Goal: Task Accomplishment & Management: Manage account settings

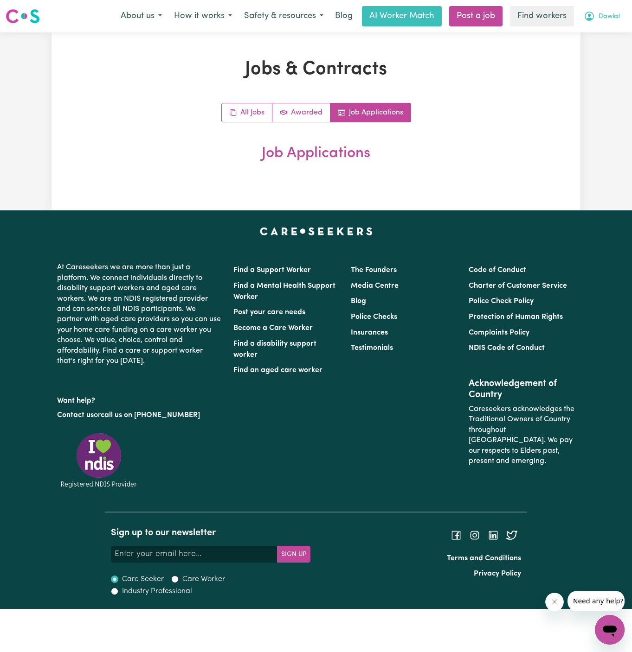
click at [616, 17] on span "Dawlat" at bounding box center [609, 17] width 22 height 10
click at [590, 52] on link "Logout" at bounding box center [588, 54] width 73 height 18
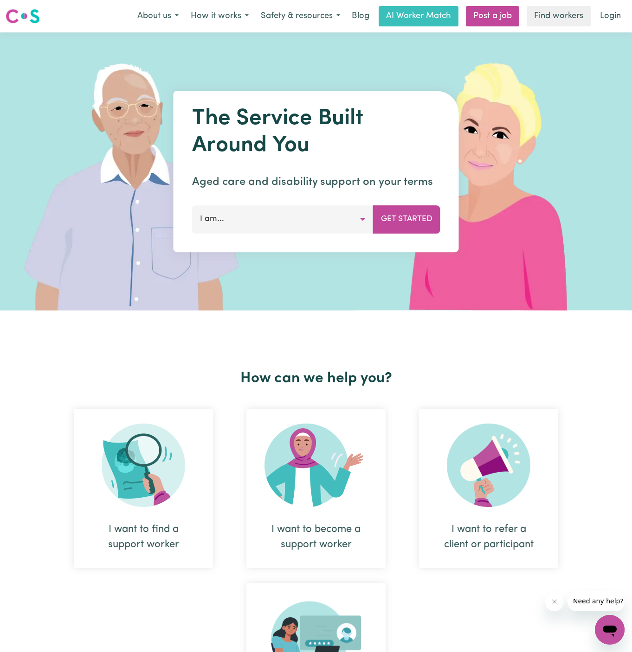
click at [606, 32] on nav "Menu About us How it works Safety & resources Blog AI Worker Match Post a job F…" at bounding box center [316, 16] width 632 height 32
click at [614, 21] on link "Login" at bounding box center [610, 16] width 32 height 20
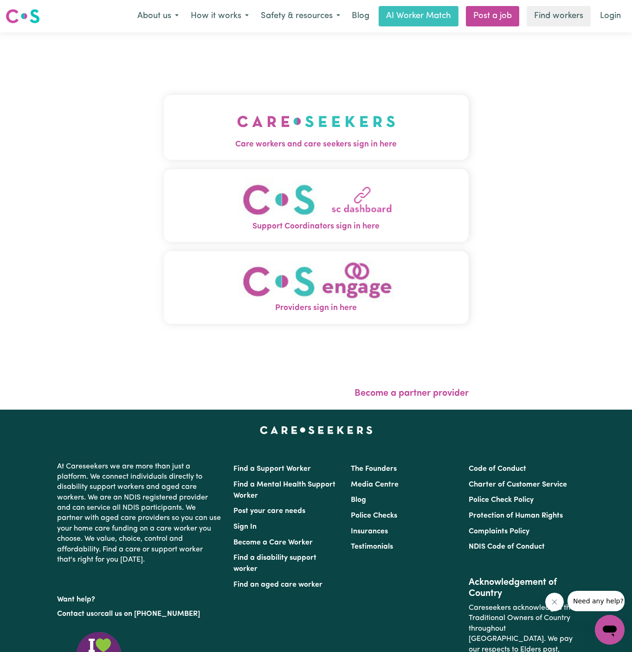
click at [338, 132] on img "Care workers and care seekers sign in here" at bounding box center [316, 121] width 158 height 34
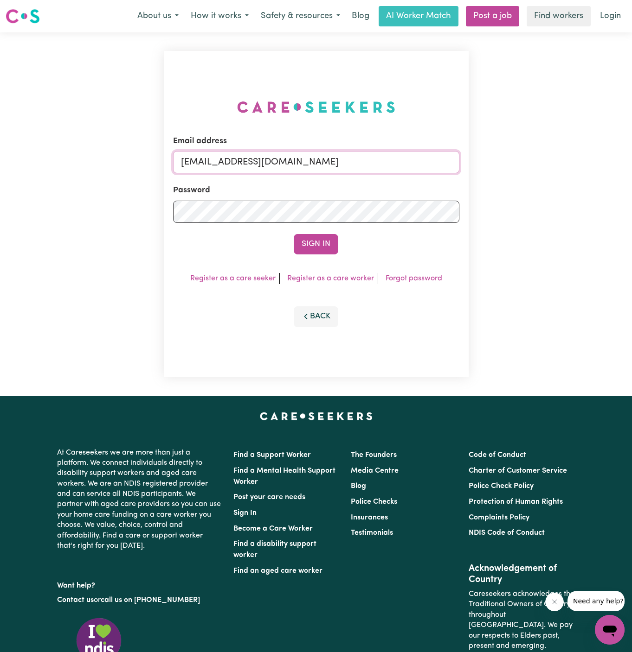
click at [440, 155] on input "[EMAIL_ADDRESS][DOMAIN_NAME]" at bounding box center [316, 162] width 286 height 22
drag, startPoint x: 225, startPoint y: 164, endPoint x: 452, endPoint y: 164, distance: 227.2
click at [452, 164] on input "[EMAIL_ADDRESS][DOMAIN_NAME]" at bounding box center [316, 162] width 286 height 22
click at [249, 165] on input "[EMAIL_ADDRESS][DOMAIN_NAME]" at bounding box center [316, 162] width 286 height 22
drag, startPoint x: 230, startPoint y: 163, endPoint x: 438, endPoint y: 161, distance: 207.8
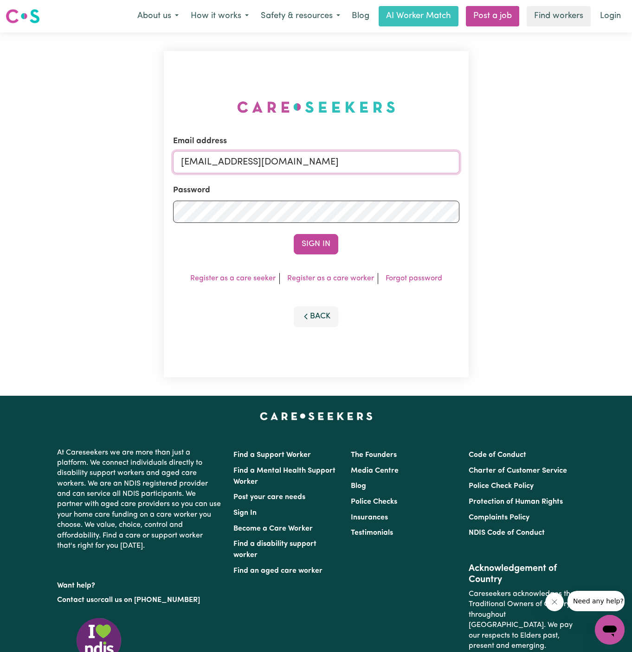
click at [438, 161] on input "[EMAIL_ADDRESS][DOMAIN_NAME]" at bounding box center [316, 162] width 286 height 22
paste input "DeanParkHCK"
type input "[EMAIL_ADDRESS][DOMAIN_NAME]"
click at [294, 234] on button "Sign In" at bounding box center [316, 244] width 45 height 20
